Goal: Participate in discussion: Engage in conversation with other users on a specific topic

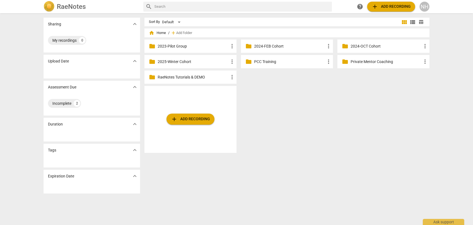
click at [428, 5] on div "NH" at bounding box center [425, 7] width 10 height 10
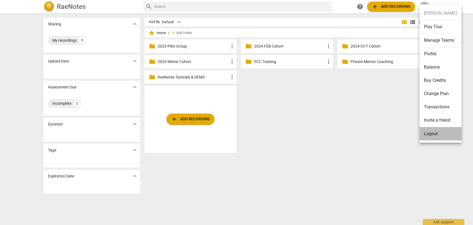
click at [436, 134] on li "Logout" at bounding box center [441, 133] width 42 height 13
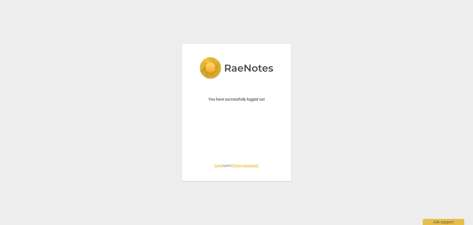
click at [217, 166] on link "Login" at bounding box center [218, 165] width 8 height 4
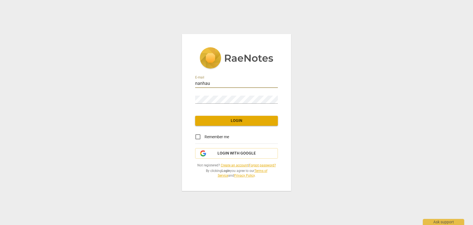
type input "nanhaus@gmail.com"
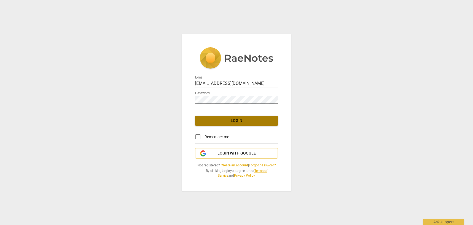
click at [241, 122] on span "Login" at bounding box center [237, 121] width 74 height 6
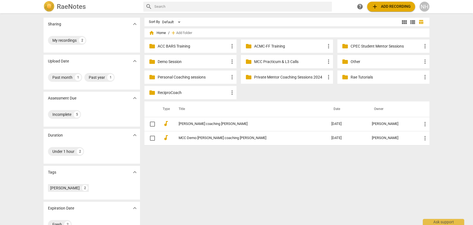
click at [220, 63] on p "Demo Session" at bounding box center [193, 62] width 71 height 6
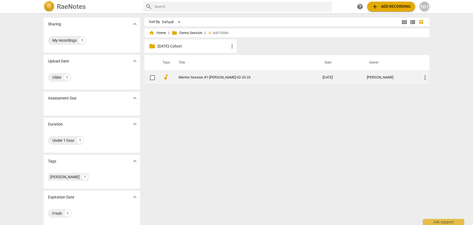
click at [236, 79] on link "Mentor Session #1-Kimberly Smith-02-25-23" at bounding box center [241, 77] width 124 height 4
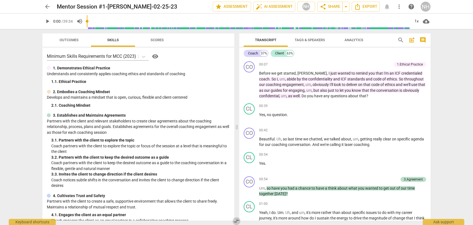
click at [236, 221] on span "compare_arrows" at bounding box center [236, 220] width 7 height 7
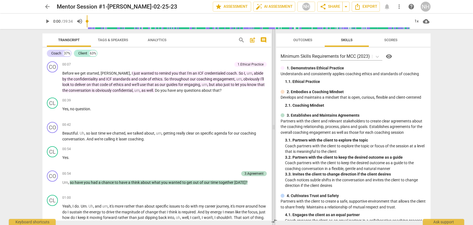
drag, startPoint x: 236, startPoint y: 127, endPoint x: 273, endPoint y: 126, distance: 37.0
click at [273, 126] on span at bounding box center [273, 127] width 3 height 196
click at [252, 41] on span "post_add" at bounding box center [252, 40] width 7 height 7
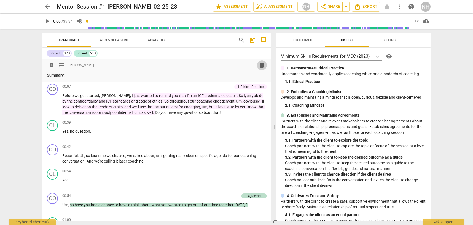
click at [260, 64] on span "delete" at bounding box center [262, 65] width 7 height 7
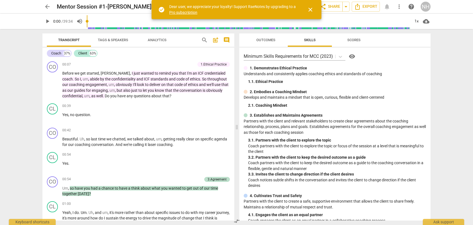
click at [226, 40] on span "comment" at bounding box center [226, 40] width 7 height 7
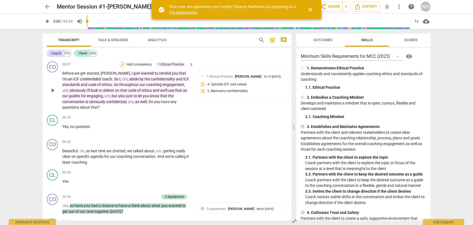
click at [121, 63] on div "+" at bounding box center [123, 65] width 6 height 6
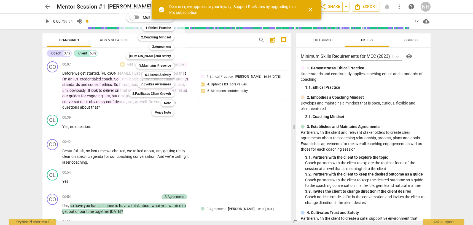
click at [312, 10] on span "close" at bounding box center [310, 9] width 7 height 7
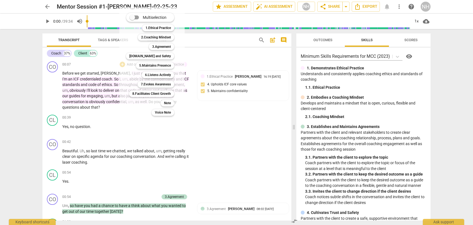
click at [231, 56] on div at bounding box center [236, 112] width 473 height 225
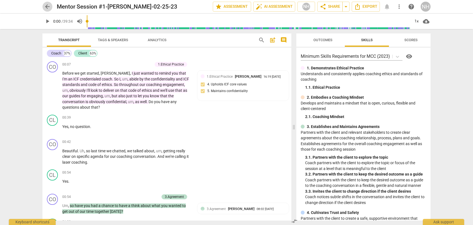
click at [47, 5] on span "arrow_back" at bounding box center [47, 6] width 7 height 7
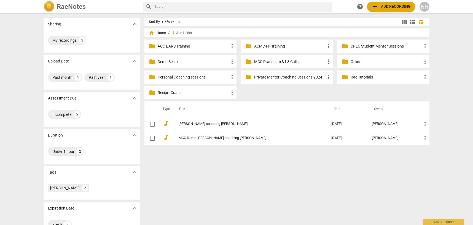
click at [176, 58] on div "folder Demo Session more_vert" at bounding box center [191, 61] width 92 height 13
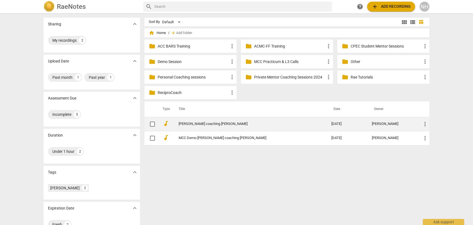
click at [203, 122] on link "[PERSON_NAME] coaching [PERSON_NAME]" at bounding box center [245, 124] width 133 height 4
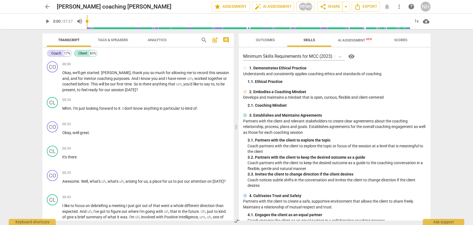
click at [226, 39] on span "comment" at bounding box center [226, 40] width 7 height 7
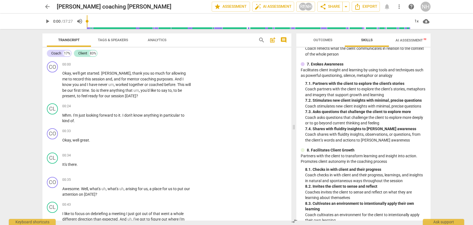
click at [412, 39] on span "AI Assessment New" at bounding box center [413, 40] width 34 height 4
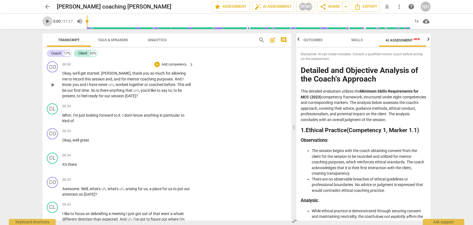
click at [47, 20] on span "play_arrow" at bounding box center [47, 21] width 7 height 7
click at [49, 20] on span "pause" at bounding box center [47, 21] width 7 height 7
type input "16"
click at [284, 39] on span "comment" at bounding box center [284, 40] width 7 height 7
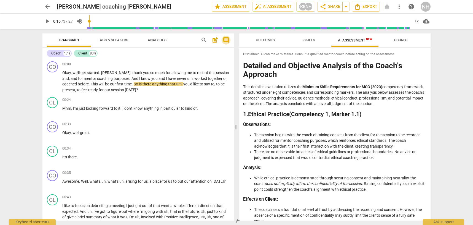
click at [225, 40] on span "comment" at bounding box center [226, 40] width 7 height 7
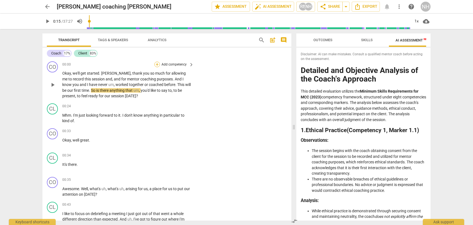
click at [156, 64] on div "+" at bounding box center [157, 65] width 6 height 6
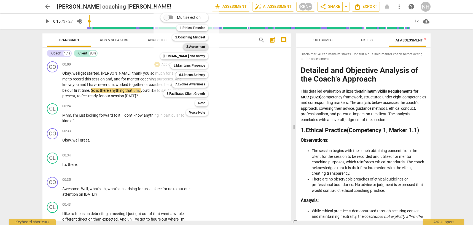
click at [202, 47] on b "3.Agreement" at bounding box center [195, 46] width 19 height 7
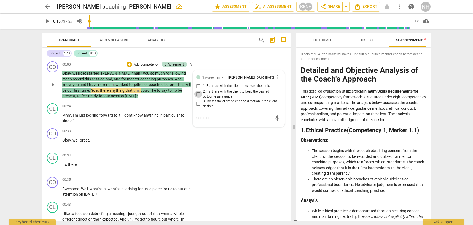
click at [199, 97] on input "2. Partners with the client to keep the desired outcome as a guide" at bounding box center [198, 94] width 9 height 7
checkbox input "true"
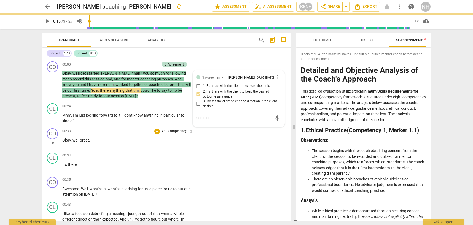
click at [273, 139] on div "CO play_arrow pause 00:33 + Add competency keyboard_arrow_right Okay , well gre…" at bounding box center [166, 138] width 249 height 24
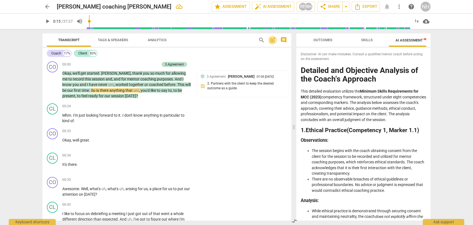
click at [272, 41] on span "post_add" at bounding box center [273, 40] width 7 height 7
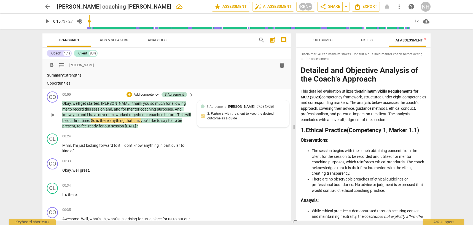
click at [279, 104] on div "3.Agreement Nancy Hauschildt 07:05 10-03-2025" at bounding box center [246, 106] width 79 height 5
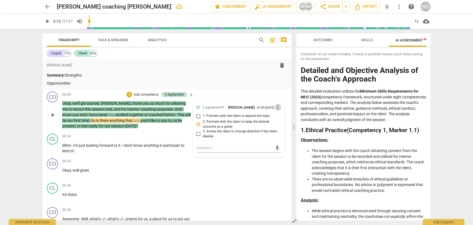
click at [277, 106] on span "more_vert" at bounding box center [278, 107] width 7 height 7
click at [280, 119] on li "Delete" at bounding box center [282, 118] width 19 height 10
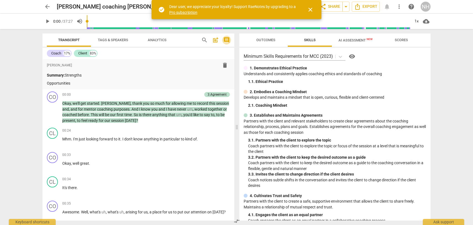
click at [227, 39] on span "comment" at bounding box center [226, 40] width 7 height 7
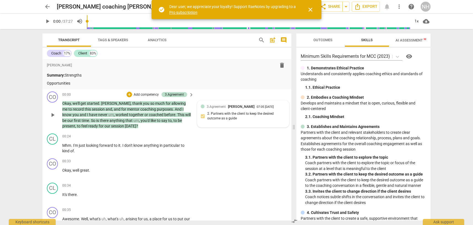
click at [283, 104] on div "3.Agreement Nancy Hauschildt 07:05 10-03-2025" at bounding box center [246, 106] width 79 height 5
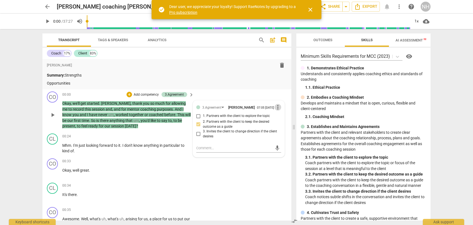
click at [276, 106] on span "more_vert" at bounding box center [278, 107] width 7 height 7
click at [279, 118] on li "Delete" at bounding box center [282, 118] width 19 height 10
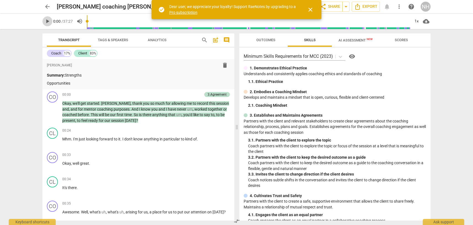
click at [46, 21] on span "play_arrow" at bounding box center [47, 21] width 7 height 7
click at [46, 21] on span "pause" at bounding box center [47, 21] width 7 height 7
click at [310, 8] on span "close" at bounding box center [310, 9] width 7 height 7
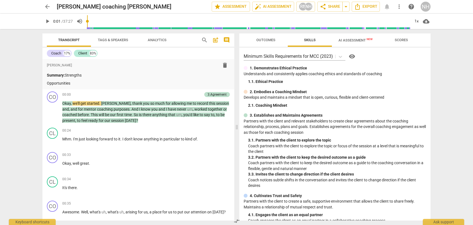
click at [229, 38] on span "comment" at bounding box center [226, 40] width 7 height 7
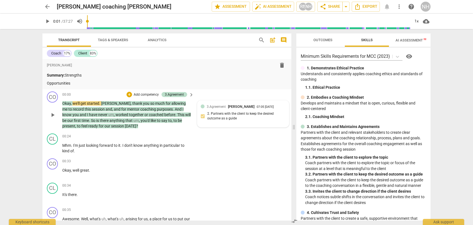
click at [254, 114] on div "3.Agreement [PERSON_NAME] 07:05 [DATE] 2. Partners with the client to keep the …" at bounding box center [243, 114] width 85 height 20
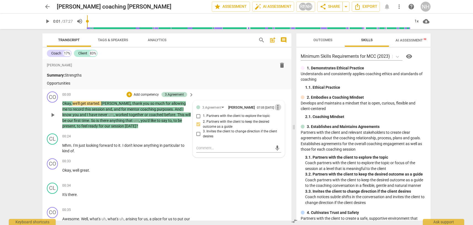
click at [276, 107] on span "more_vert" at bounding box center [278, 107] width 7 height 7
click at [284, 118] on li "Delete" at bounding box center [282, 118] width 19 height 10
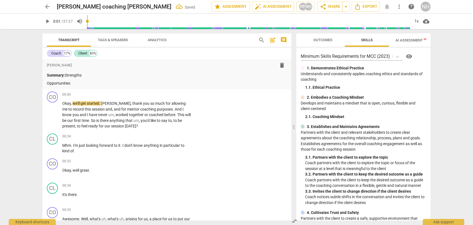
click at [48, 22] on span "play_arrow" at bounding box center [47, 21] width 7 height 7
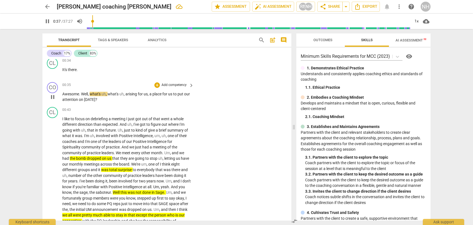
scroll to position [125, 0]
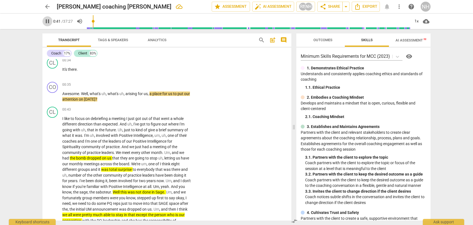
click at [48, 21] on span "pause" at bounding box center [47, 21] width 7 height 7
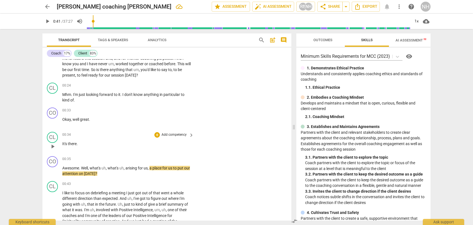
scroll to position [70, 0]
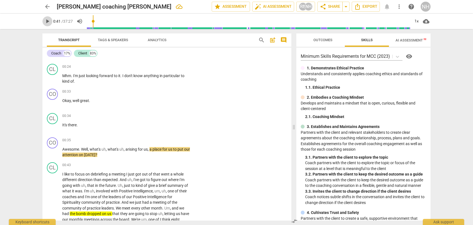
click at [46, 21] on span "play_arrow" at bounding box center [47, 21] width 7 height 7
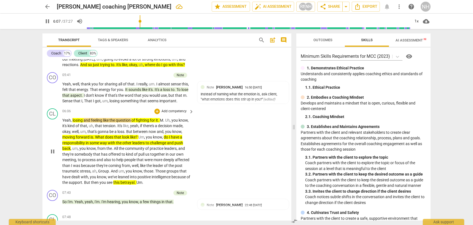
scroll to position [390, 0]
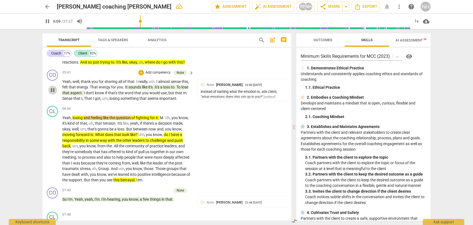
click at [52, 87] on span "pause" at bounding box center [52, 90] width 7 height 7
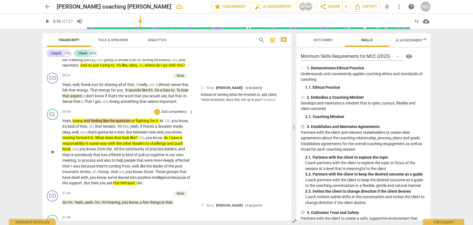
scroll to position [388, 0]
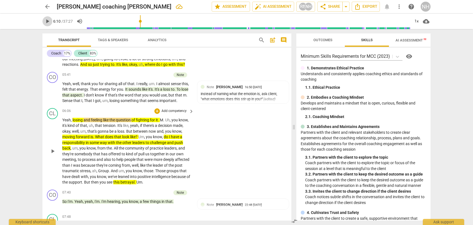
click at [46, 20] on span "play_arrow" at bounding box center [47, 21] width 7 height 7
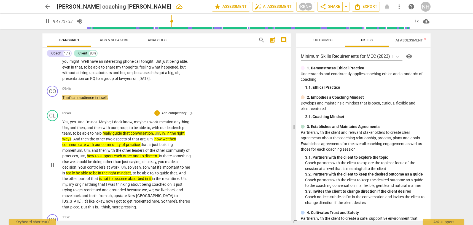
scroll to position [687, 0]
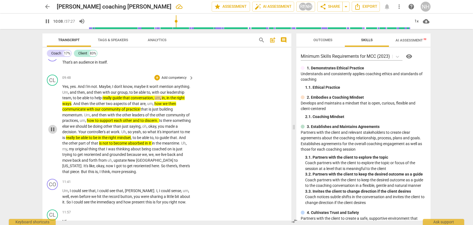
click at [53, 129] on span "pause" at bounding box center [52, 129] width 7 height 7
click at [53, 129] on span "play_arrow" at bounding box center [52, 129] width 7 height 7
click at [53, 129] on span "pause" at bounding box center [52, 129] width 7 height 7
click at [53, 129] on span "play_arrow" at bounding box center [52, 129] width 7 height 7
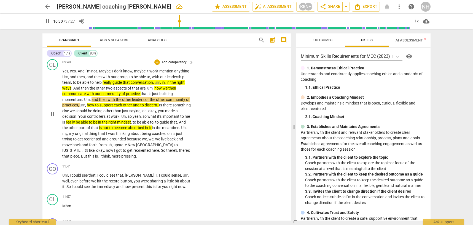
scroll to position [705, 0]
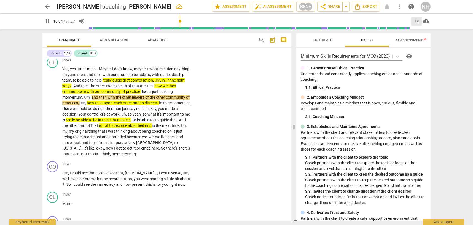
click at [418, 19] on div "1x" at bounding box center [417, 21] width 10 height 9
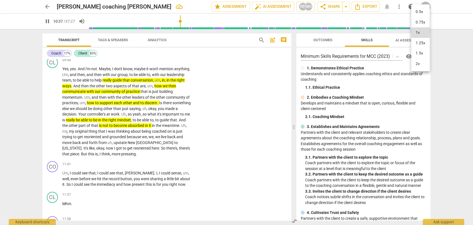
click at [424, 42] on li "1.25x" at bounding box center [421, 43] width 18 height 10
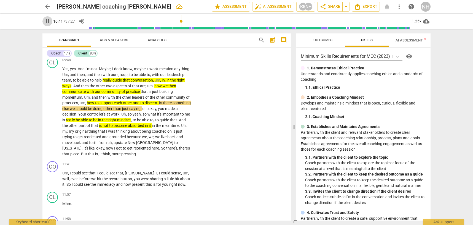
click at [49, 21] on span "pause" at bounding box center [47, 21] width 7 height 7
click at [49, 21] on span "play_arrow" at bounding box center [47, 21] width 7 height 7
click at [49, 21] on span "pause" at bounding box center [47, 21] width 7 height 7
click at [49, 21] on span "play_arrow" at bounding box center [47, 21] width 7 height 7
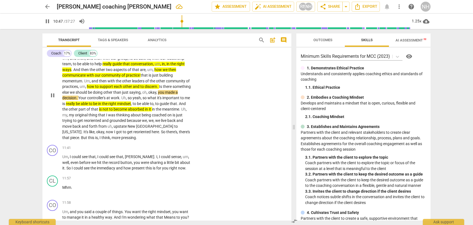
scroll to position [722, 0]
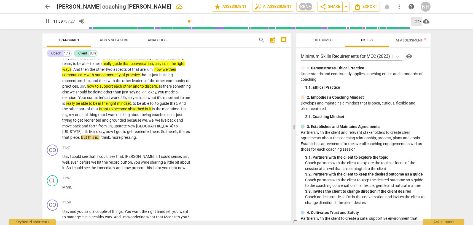
click at [419, 22] on div "1.25x" at bounding box center [417, 21] width 10 height 9
click at [420, 33] on li "1x" at bounding box center [421, 32] width 18 height 10
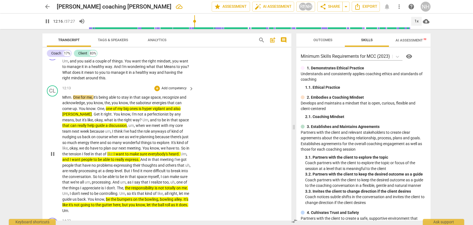
scroll to position [873, 0]
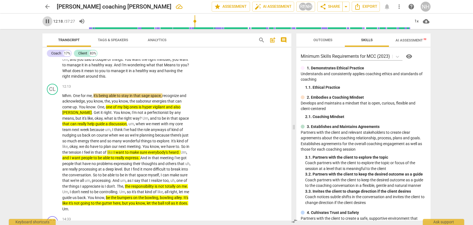
click at [46, 20] on span "pause" at bounding box center [47, 21] width 7 height 7
type input "738"
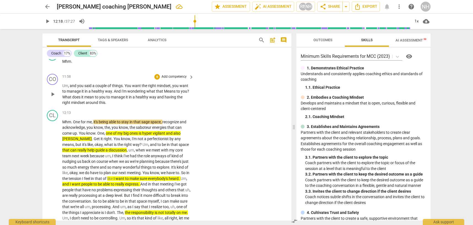
scroll to position [844, 0]
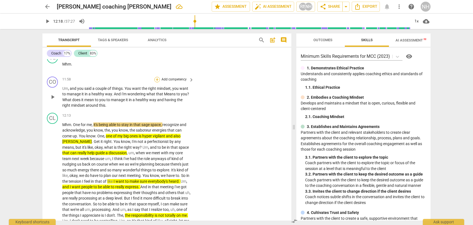
click at [157, 77] on div "+" at bounding box center [157, 80] width 6 height 6
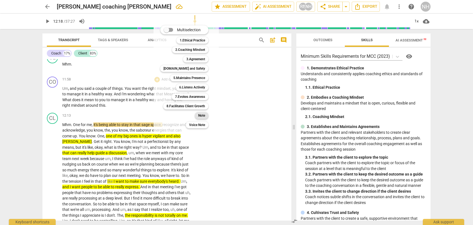
click at [203, 114] on b "Note" at bounding box center [201, 115] width 7 height 7
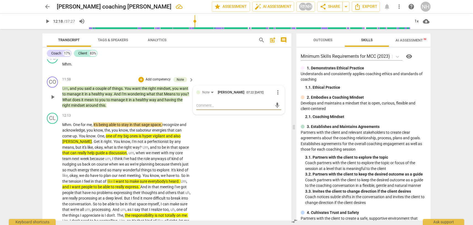
type textarea "W"
type textarea "Wh"
type textarea "Whi"
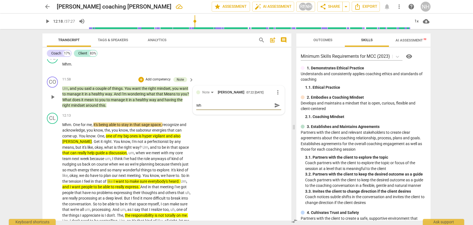
type textarea "Whi"
type textarea "Whic"
type textarea "Which"
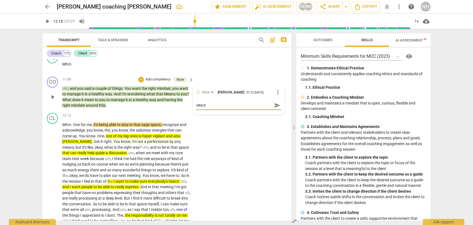
type textarea "Which"
type textarea "Which o"
type textarea "Which on"
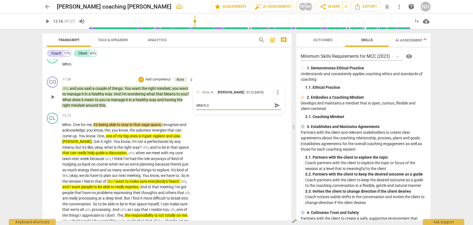
type textarea "Which on"
type textarea "Which one"
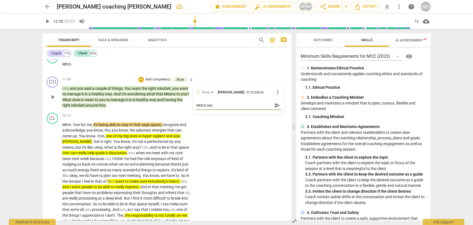
type textarea "Which one s"
type textarea "Which one sh"
type textarea "Which one sho"
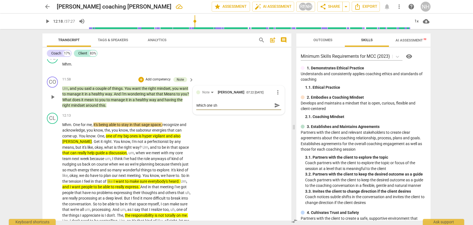
type textarea "Which one sho"
type textarea "Which one shou"
type textarea "Which one shoul"
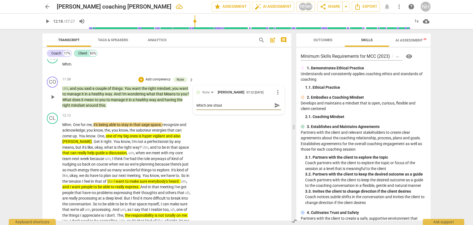
type textarea "Which one should"
type textarea "Which one should w"
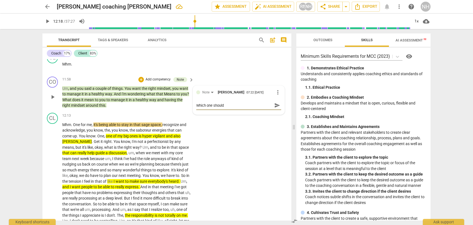
type textarea "Which one should w"
type textarea "Which one should we"
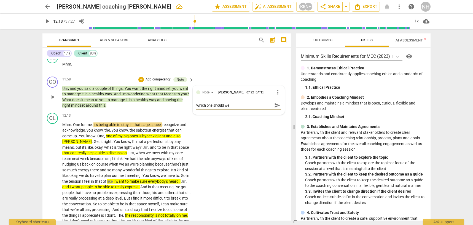
type textarea "Which one should we f"
type textarea "Which one should we fo"
type textarea "Which one should we foc"
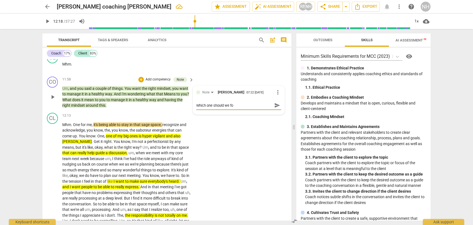
type textarea "Which one should we foc"
type textarea "Which one should we focu"
type textarea "Which one should we focus"
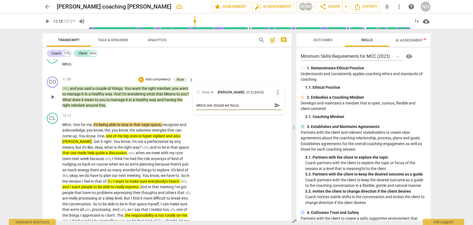
type textarea "Which one should we focus"
type textarea "Which one should we focus o"
type textarea "Which one should we focus on"
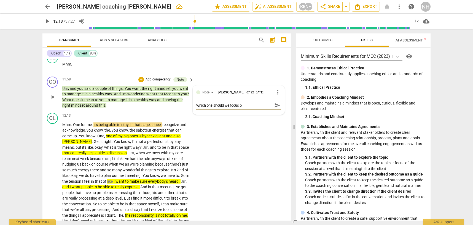
type textarea "Which one should we focus on"
type textarea "Which one should we focus on?"
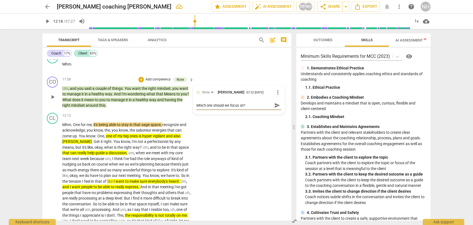
type textarea "Which one should we focus on? F"
type textarea "Which one should we focus on? Fi"
type textarea "Which one should we focus on? Fin"
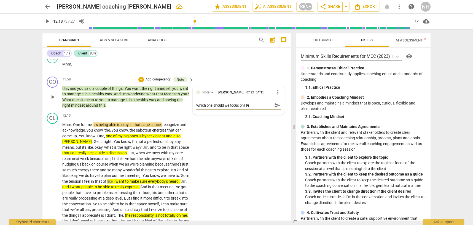
type textarea "Which one should we focus on? Fin"
type textarea "Which one should we focus on? Find"
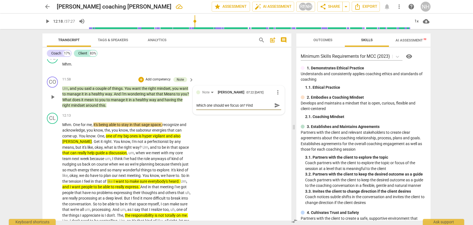
type textarea "Which one should we focus on? Find a"
type textarea "Which one should we focus on? Find a f"
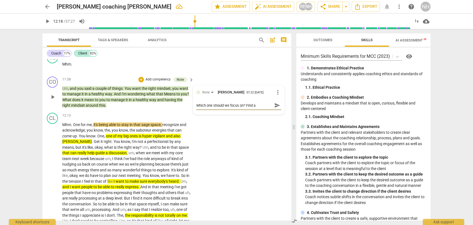
type textarea "Which one should we focus on? Find a f"
type textarea "Which one should we focus on? Find a fo"
type textarea "Which one should we focus on? Find a foc"
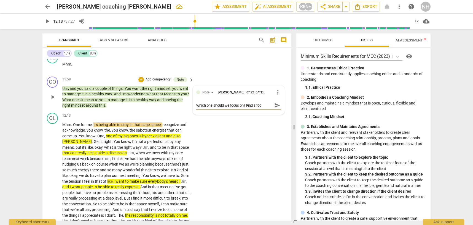
type textarea "Which one should we focus on? Find a focu"
type textarea "Which one should we focus on? Find a focus"
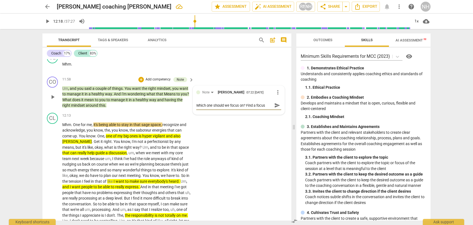
type textarea "Which one should we focus on? Find a focus"
type textarea "Which one should we focus on? Find a focus f"
type textarea "Which one should we focus on? Find a focus fo"
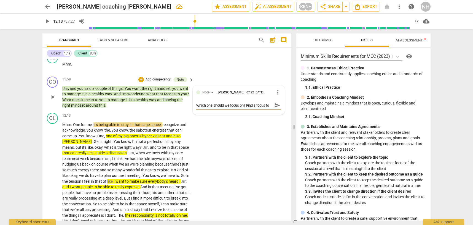
type textarea "Which one should we focus on? Find a focus for"
type textarea "Which one should we focus on? Find a focus for t"
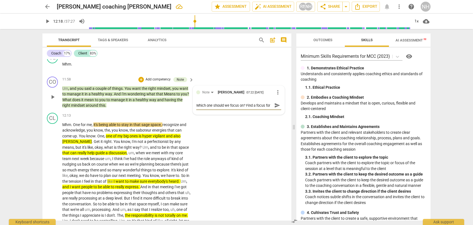
type textarea "Which one should we focus on? Find a focus for t"
type textarea "Which one should we focus on? Find a focus for th"
type textarea "Which one should we focus on? Find a focus for the"
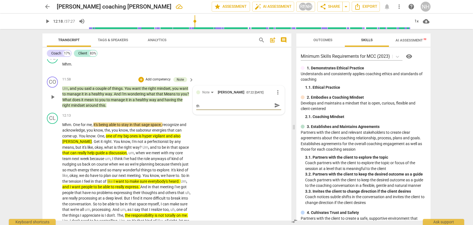
type textarea "Which one should we focus on? Find a focus for the"
type textarea "Which one should we focus on? Find a focus for the c"
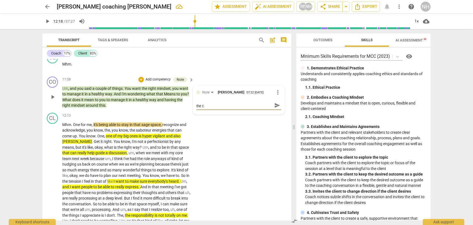
type textarea "Which one should we focus on? Find a focus for the cl"
type textarea "Which one should we focus on? Find a focus for the cli"
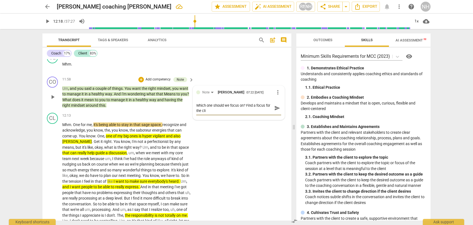
type textarea "Which one should we focus on? Find a focus for the clie"
type textarea "Which one should we focus on? Find a focus for the clien"
type textarea "Which one should we focus on? Find a focus for the client"
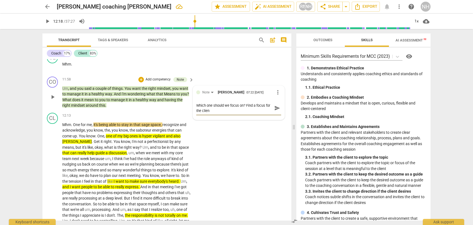
type textarea "Which one should we focus on? Find a focus for the client"
type textarea "Which one should we focus on? Find a focus for the client t"
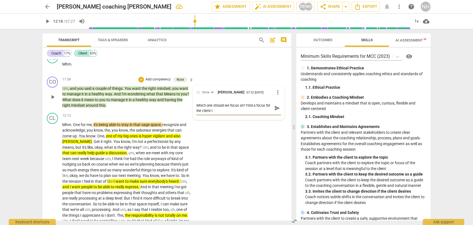
type textarea "Which one should we focus on? Find a focus for the client th"
type textarea "Which one should we focus on? Find a focus for the client tha"
type textarea "Which one should we focus on? Find a focus for the client that"
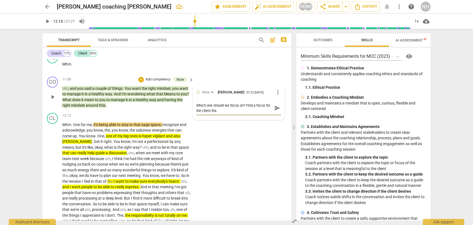
type textarea "Which one should we focus on? Find a focus for the client that"
type textarea "Which one should we focus on? Find a focus for the client that r"
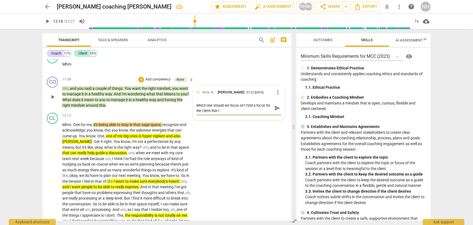
type textarea "Which one should we focus on? Find a focus for the client that ra"
type textarea "Which one should we focus on? Find a focus for the client that ram"
type textarea "Which one should we focus on? Find a focus for the client that ramb"
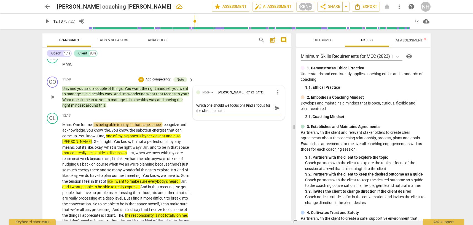
type textarea "Which one should we focus on? Find a focus for the client that ramb"
type textarea "Which one should we focus on? Find a focus for the client that rambl"
type textarea "Which one should we focus on? Find a focus for the client that ramble"
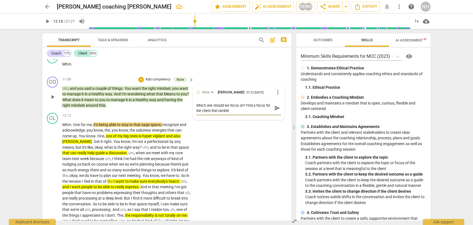
type textarea "Which one should we focus on? Find a focus for the client that rambles"
type textarea "Which one should we focus on? Find a focus for the client that rambles."
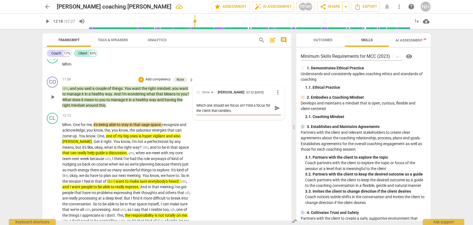
type textarea "Which one should we focus on? Find a focus for the client that rambles."
type textarea "Which one should we focus on? Find a focus for the client that rambles. W"
type textarea "Which one should we focus on? Find a focus for the client that rambles. Wh"
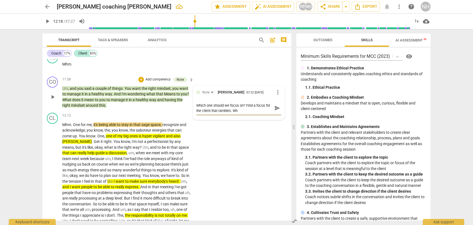
type textarea "Which one should we focus on? Find a focus for the client that rambles. Wha"
type textarea "Which one should we focus on? Find a focus for the client that rambles. What"
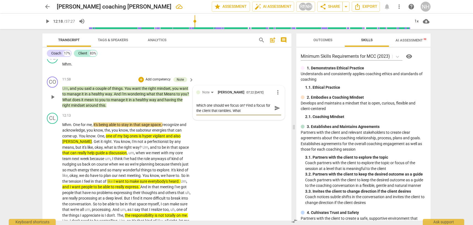
type textarea "Which one should we focus on? Find a focus for the client that rambles. What"
type textarea "Which one should we focus on? Find a focus for the client that rambles. What i"
type textarea "Which one should we focus on? Find a focus for the client that rambles. What is"
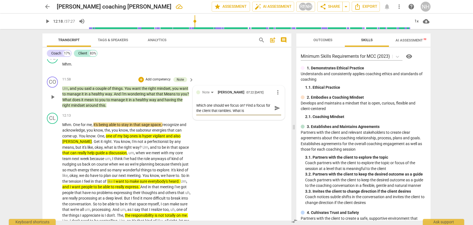
type textarea "Which one should we focus on? Find a focus for the client that rambles. What is"
type textarea "Which one should we focus on? Find a focus for the client that rambles. What is…"
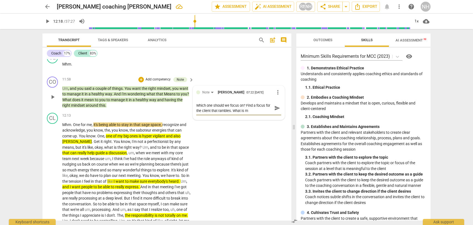
type textarea "Which one should we focus on? Find a focus for the client that rambles. What is…"
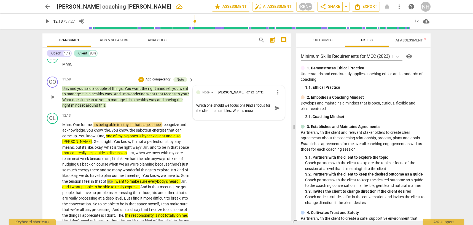
type textarea "Which one should we focus on? Find a focus for the client that rambles. What is…"
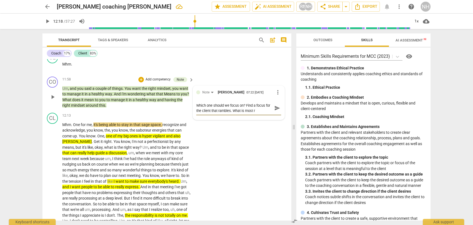
type textarea "Which one should we focus on? Find a focus for the client that rambles. What is…"
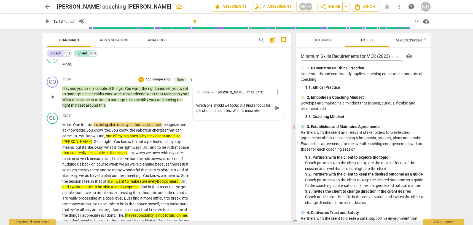
type textarea "Which one should we focus on? Find a focus for the client that rambles. What is…"
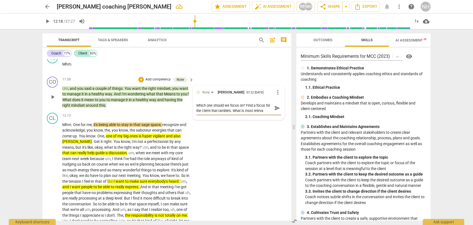
type textarea "Which one should we focus on? Find a focus for the client that rambles. What is…"
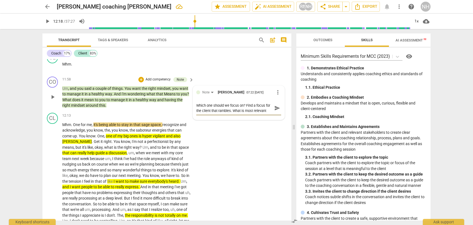
type textarea "Which one should we focus on? Find a focus for the client that rambles. What is…"
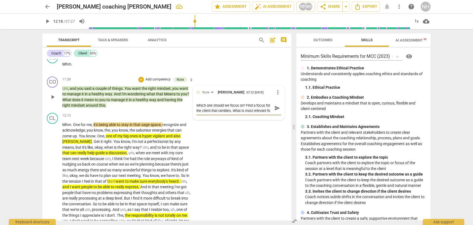
type textarea "Which one should we focus on? Find a focus for the client that rambles. What is…"
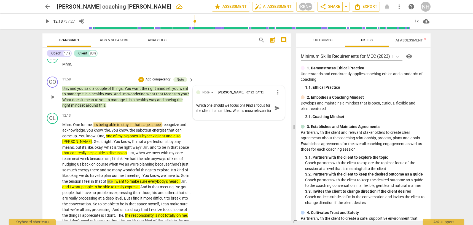
type textarea "Which one should we focus on? Find a focus for the client that rambles. What is…"
drag, startPoint x: 199, startPoint y: 103, endPoint x: 239, endPoint y: 105, distance: 39.2
click at [199, 103] on textarea "Which one should we focus on? Find a focus for the client that rambles. What is…" at bounding box center [234, 113] width 76 height 21
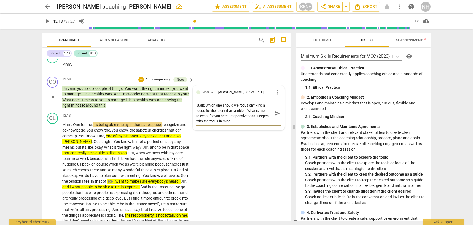
click at [242, 117] on textarea "Judit: Which one should we focus on? Find a focus for the client that rambles. …" at bounding box center [234, 113] width 76 height 21
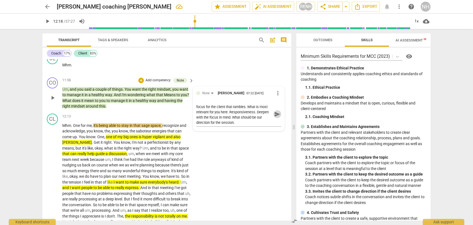
scroll to position [844, 0]
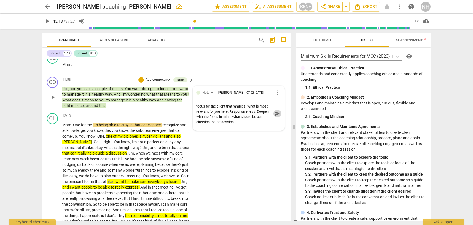
click at [275, 110] on span "send" at bounding box center [277, 113] width 6 height 6
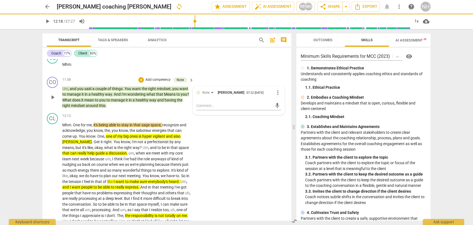
scroll to position [0, 0]
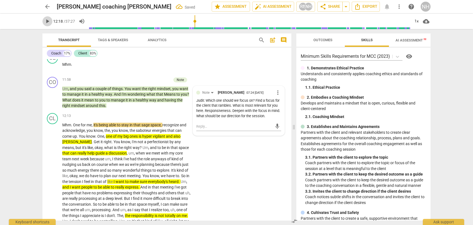
click at [46, 19] on span "play_arrow" at bounding box center [47, 21] width 7 height 7
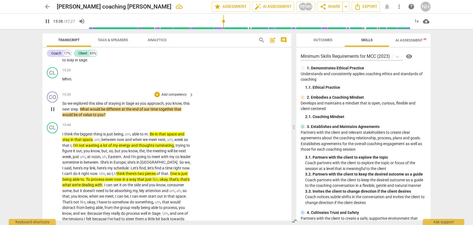
scroll to position [1130, 0]
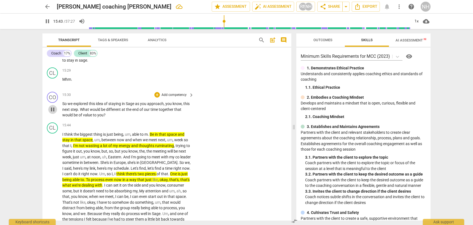
drag, startPoint x: 52, startPoint y: 101, endPoint x: 132, endPoint y: 103, distance: 80.3
click at [52, 106] on span "pause" at bounding box center [52, 109] width 7 height 7
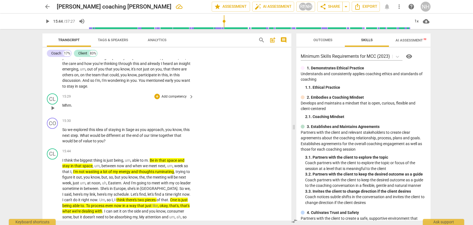
scroll to position [1096, 0]
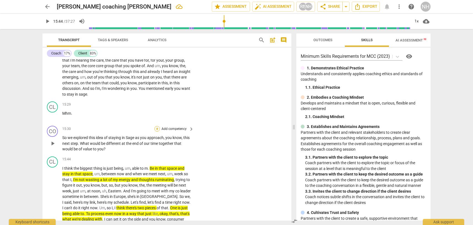
click at [158, 126] on div "+" at bounding box center [157, 129] width 6 height 6
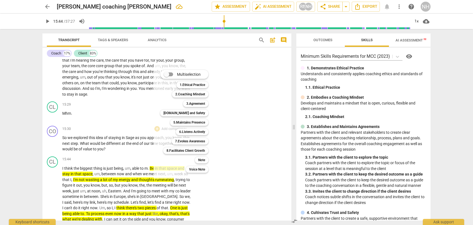
drag, startPoint x: 203, startPoint y: 159, endPoint x: 213, endPoint y: 156, distance: 10.5
click at [204, 159] on b "Note" at bounding box center [201, 159] width 7 height 7
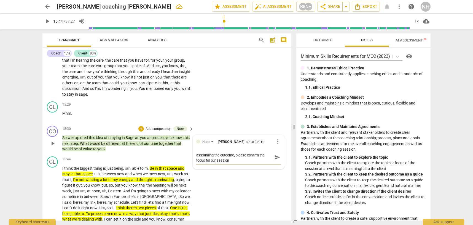
scroll to position [0, 0]
click at [275, 157] on span "send" at bounding box center [277, 160] width 6 height 6
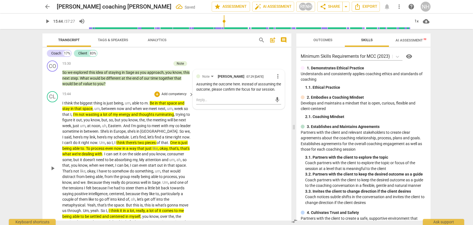
scroll to position [1161, 0]
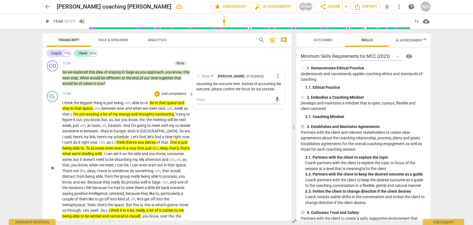
click at [234, 153] on div "CL play_arrow pause 15:44 + Add competency keyboard_arrow_right I think the big…" at bounding box center [166, 163] width 249 height 149
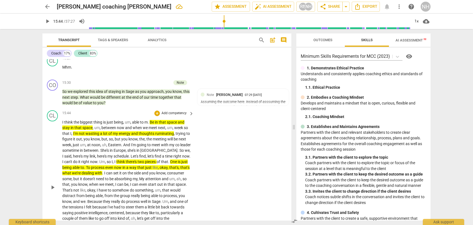
scroll to position [1140, 0]
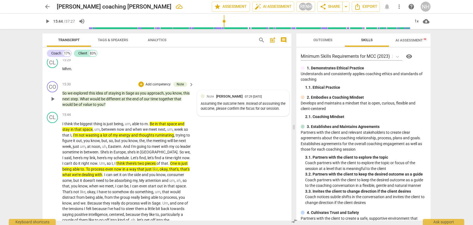
click at [275, 101] on div "Assuming the outcome here. Instead of asssuming the outcome, please confirm the…" at bounding box center [243, 106] width 85 height 10
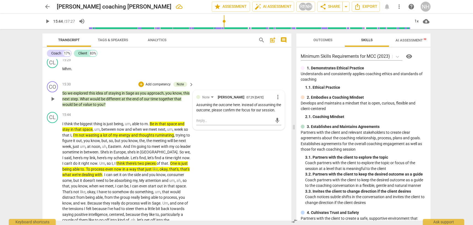
click at [223, 114] on div "mic" at bounding box center [238, 120] width 85 height 12
click at [216, 118] on textarea at bounding box center [234, 120] width 76 height 5
click at [275, 120] on span "send" at bounding box center [277, 123] width 6 height 6
click at [421, 22] on div "1x" at bounding box center [417, 21] width 10 height 9
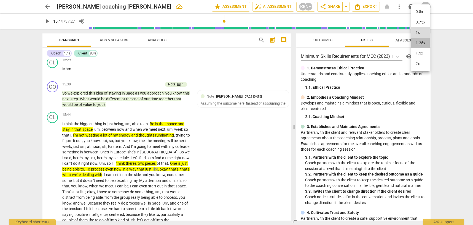
click at [423, 42] on li "1.25x" at bounding box center [421, 43] width 18 height 10
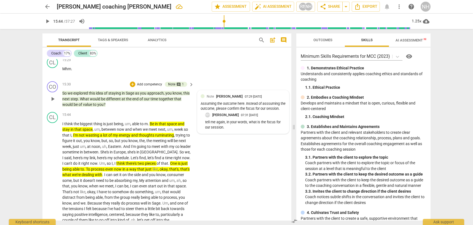
click at [242, 119] on p "tell me again, in your words, what is the focus for our session." at bounding box center [245, 124] width 81 height 10
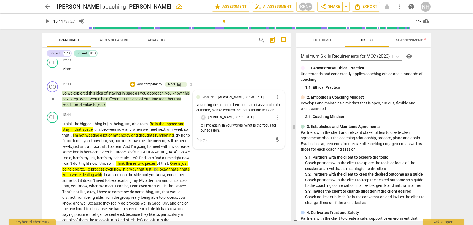
click at [220, 135] on div "mic" at bounding box center [238, 139] width 85 height 9
click at [201, 137] on textarea at bounding box center [234, 139] width 76 height 5
drag, startPoint x: 223, startPoint y: 160, endPoint x: 244, endPoint y: 158, distance: 21.1
click at [223, 160] on div "CL play_arrow pause 15:44 + Add competency keyboard_arrow_right I think the big…" at bounding box center [166, 184] width 249 height 149
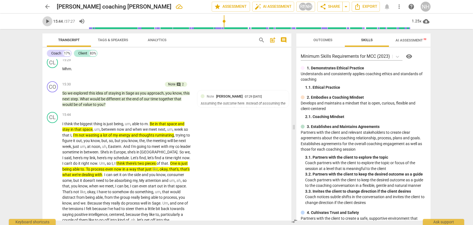
click at [47, 20] on span "play_arrow" at bounding box center [47, 21] width 7 height 7
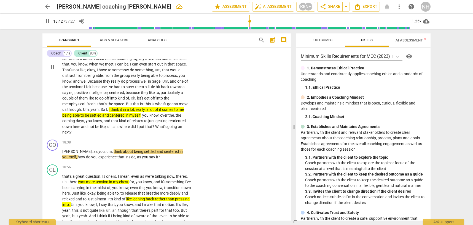
scroll to position [1269, 0]
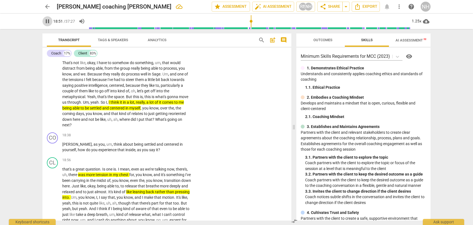
click at [48, 20] on span "pause" at bounding box center [47, 21] width 7 height 7
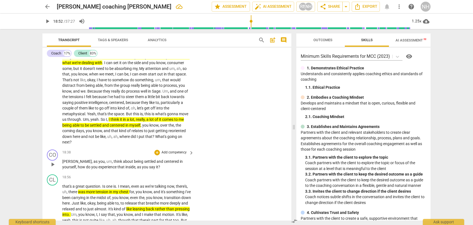
scroll to position [1250, 0]
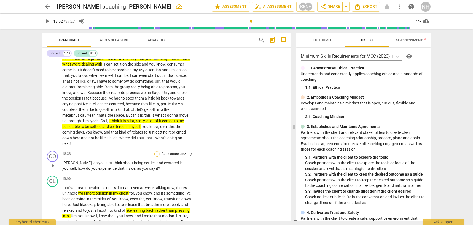
click at [155, 151] on div "+" at bounding box center [157, 154] width 6 height 6
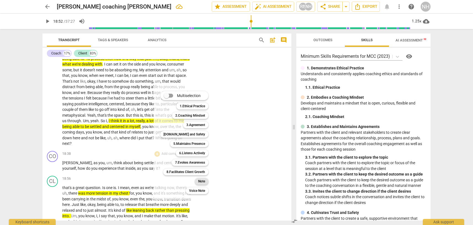
click at [204, 180] on b "Note" at bounding box center [201, 181] width 7 height 7
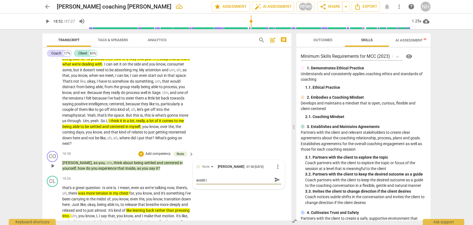
scroll to position [0, 0]
click at [274, 179] on span "send" at bounding box center [277, 182] width 6 height 6
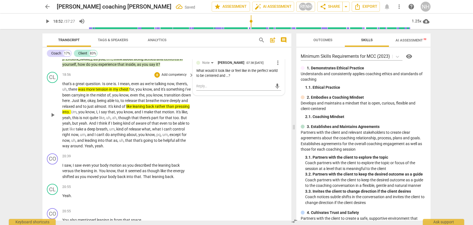
scroll to position [1355, 0]
click at [47, 21] on span "play_arrow" at bounding box center [47, 21] width 7 height 7
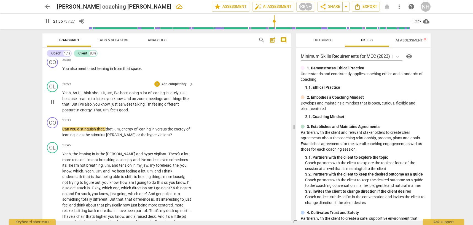
scroll to position [1513, 0]
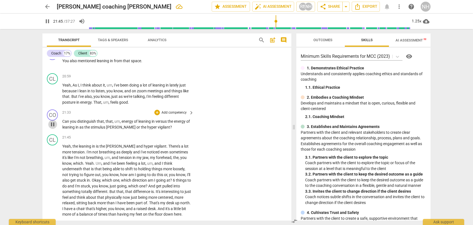
click at [52, 121] on span "pause" at bounding box center [52, 124] width 7 height 7
click at [157, 110] on div "+" at bounding box center [157, 113] width 6 height 6
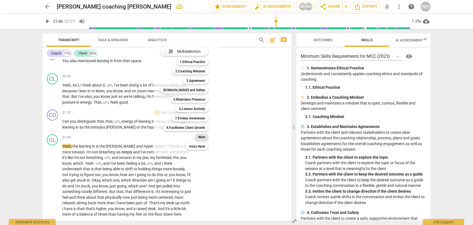
click at [204, 135] on b "Note" at bounding box center [201, 137] width 7 height 7
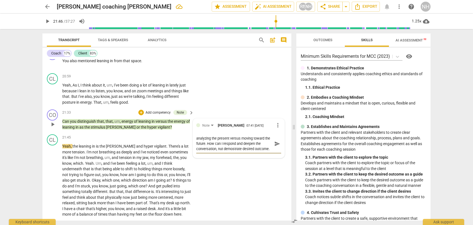
scroll to position [5, 0]
click at [275, 143] on span "send" at bounding box center [277, 146] width 6 height 6
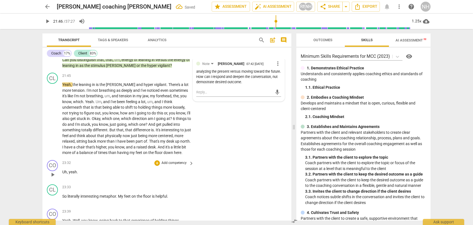
scroll to position [1575, 0]
click at [54, 115] on span "play_arrow" at bounding box center [52, 118] width 7 height 7
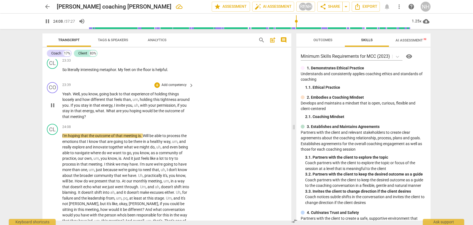
scroll to position [1704, 0]
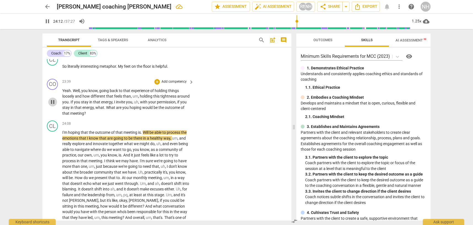
drag, startPoint x: 50, startPoint y: 89, endPoint x: 55, endPoint y: 90, distance: 5.5
click at [50, 98] on span "pause" at bounding box center [52, 101] width 7 height 7
click at [155, 79] on div "+" at bounding box center [157, 82] width 6 height 6
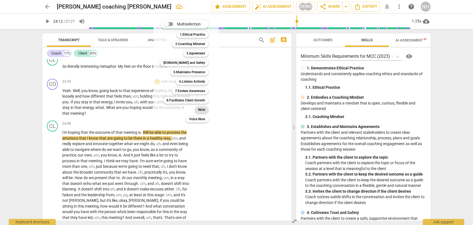
click at [203, 110] on b "Note" at bounding box center [201, 109] width 7 height 7
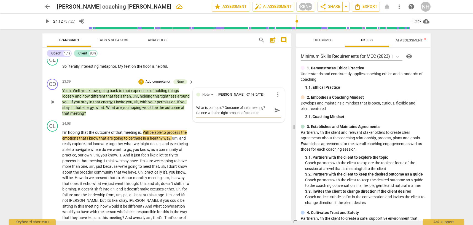
scroll to position [0, 0]
click at [275, 107] on span "send" at bounding box center [277, 110] width 6 height 6
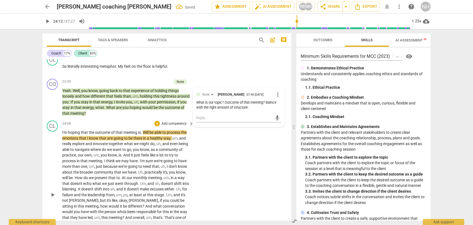
click at [267, 129] on div "CL play_arrow pause 24:08 + Add competency keyboard_arrow_right I'm hoping that…" at bounding box center [166, 190] width 249 height 144
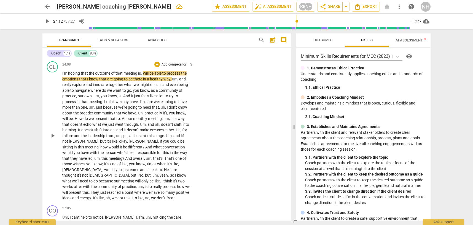
scroll to position [1698, 0]
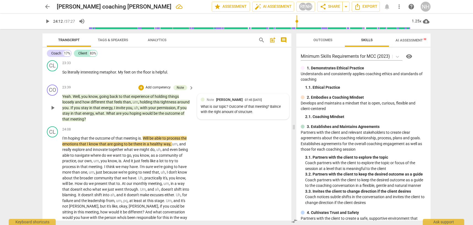
click at [258, 103] on div "Note [PERSON_NAME] 07:45 [DATE] What is our topic? Outcome of that meeting? Bal…" at bounding box center [243, 106] width 85 height 19
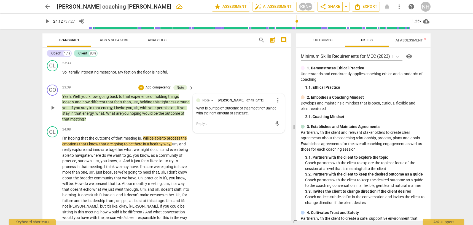
click at [244, 121] on textarea at bounding box center [234, 123] width 76 height 5
click at [275, 123] on span "send" at bounding box center [277, 126] width 6 height 6
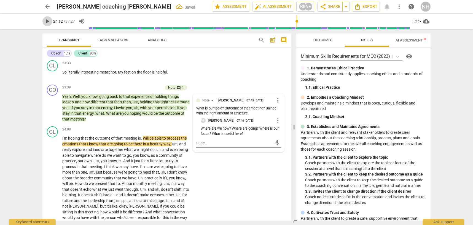
click at [46, 20] on span "play_arrow" at bounding box center [47, 21] width 7 height 7
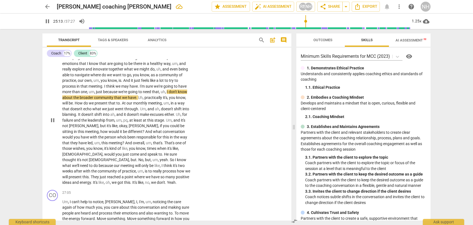
scroll to position [1778, 0]
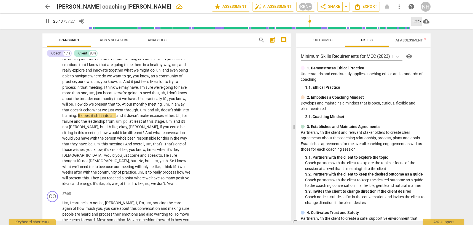
click at [420, 19] on div "1.25x" at bounding box center [417, 21] width 10 height 9
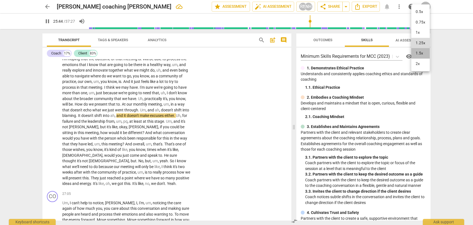
click at [422, 53] on li "1.5x" at bounding box center [421, 53] width 18 height 10
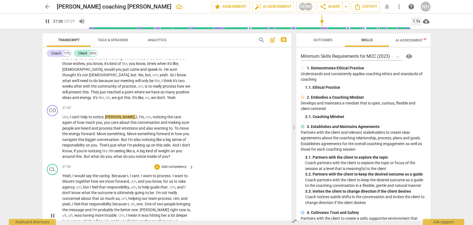
scroll to position [1865, 0]
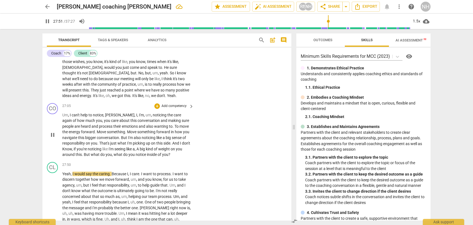
click at [54, 131] on span "pause" at bounding box center [52, 134] width 7 height 7
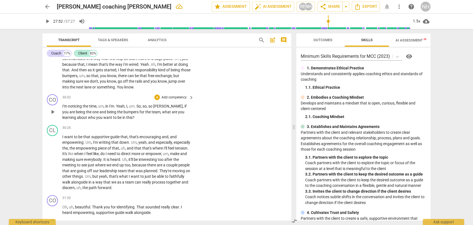
scroll to position [2032, 0]
